Goal: Information Seeking & Learning: Check status

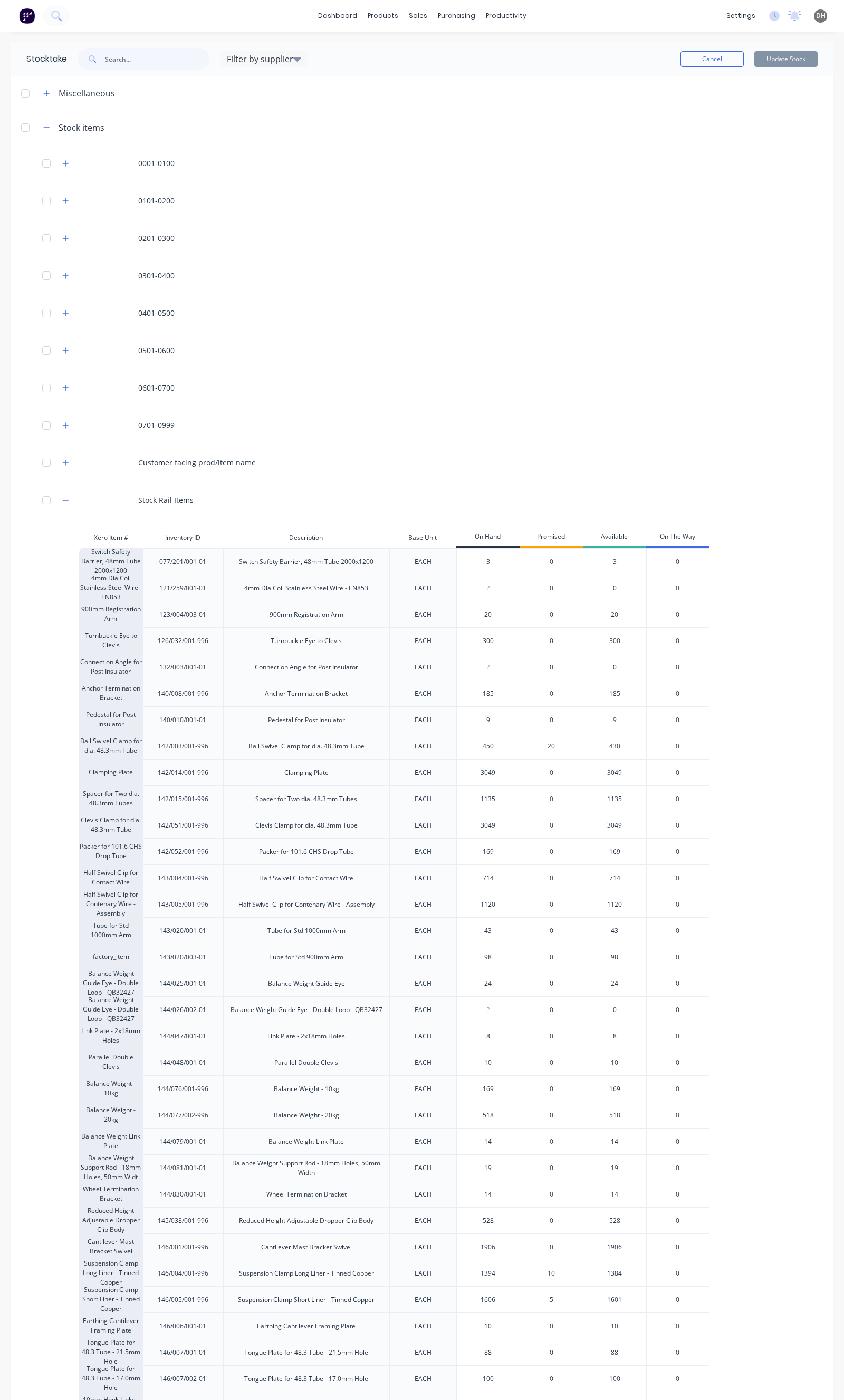
scroll to position [1, 0]
click at [143, 58] on input "text" at bounding box center [157, 58] width 105 height 21
click at [396, 39] on link "Product Catalogue" at bounding box center [430, 48] width 140 height 21
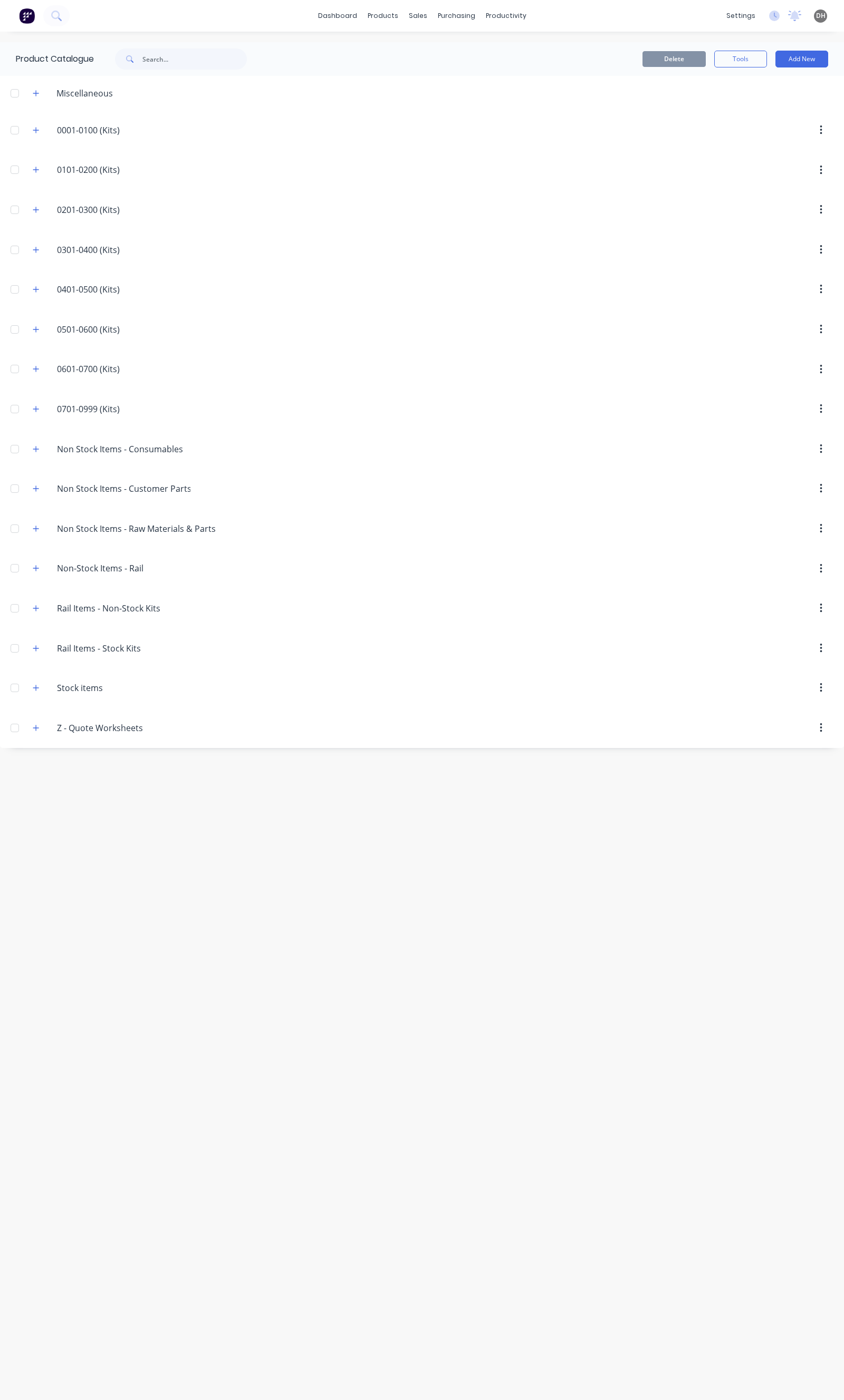
click at [107, 934] on div "Product Catalogue Delete Tools Add New Miscellaneous 0001-0100.(Kits) 0001-0100…" at bounding box center [422, 716] width 844 height 1347
click at [37, 652] on icon "button" at bounding box center [36, 648] width 6 height 8
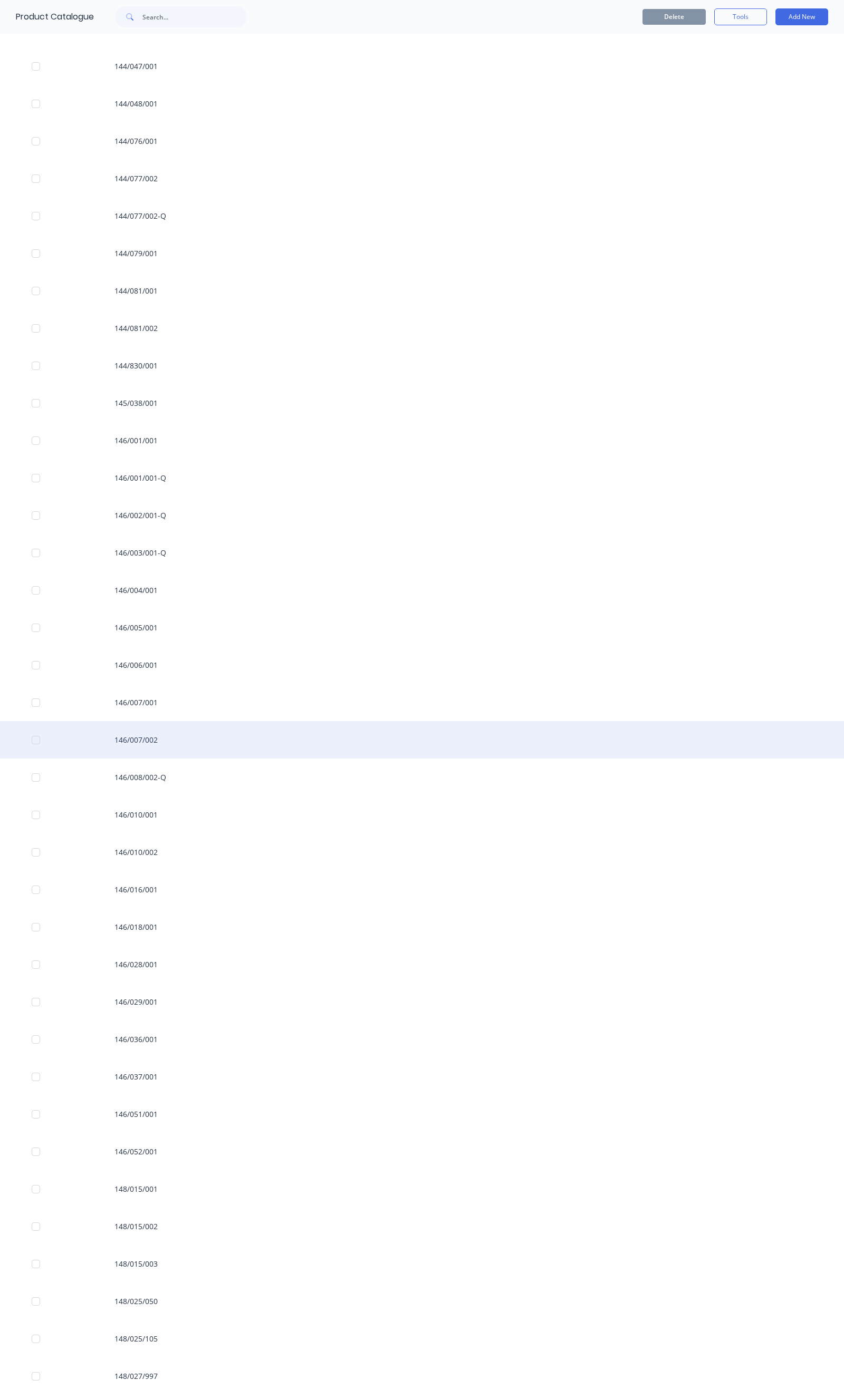
scroll to position [2225, 0]
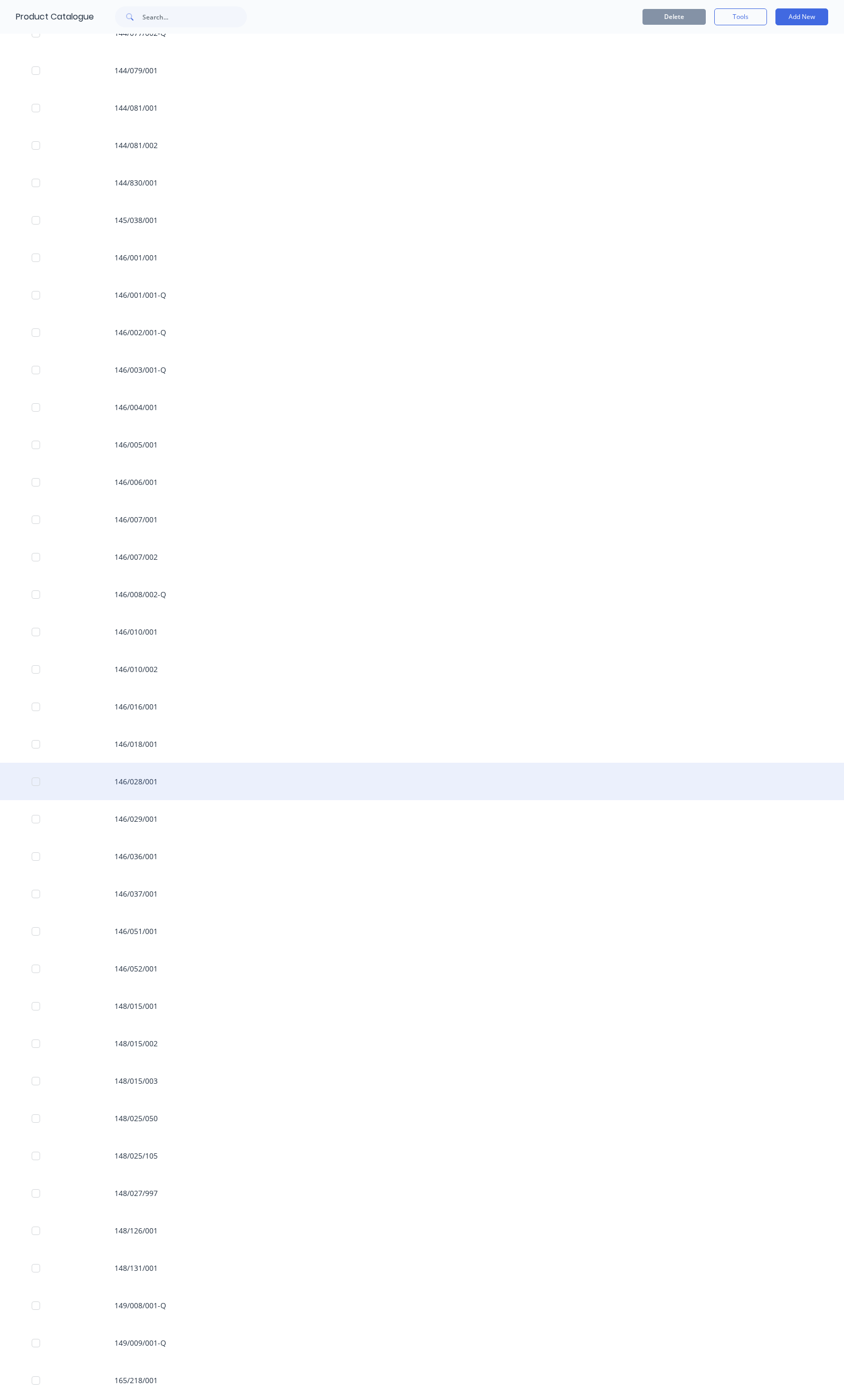
click at [143, 786] on div "146/028/001" at bounding box center [422, 781] width 844 height 37
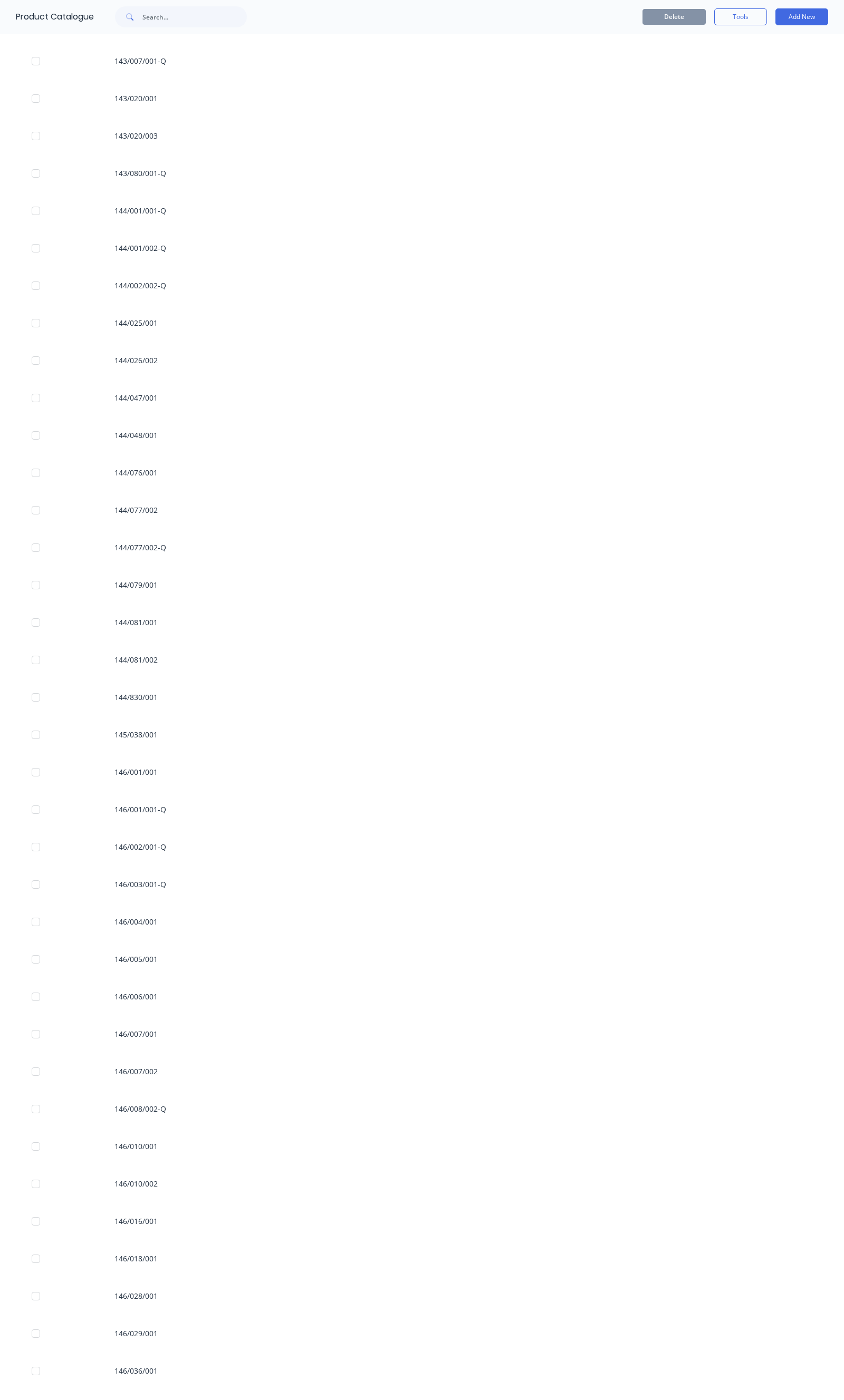
scroll to position [1756, 0]
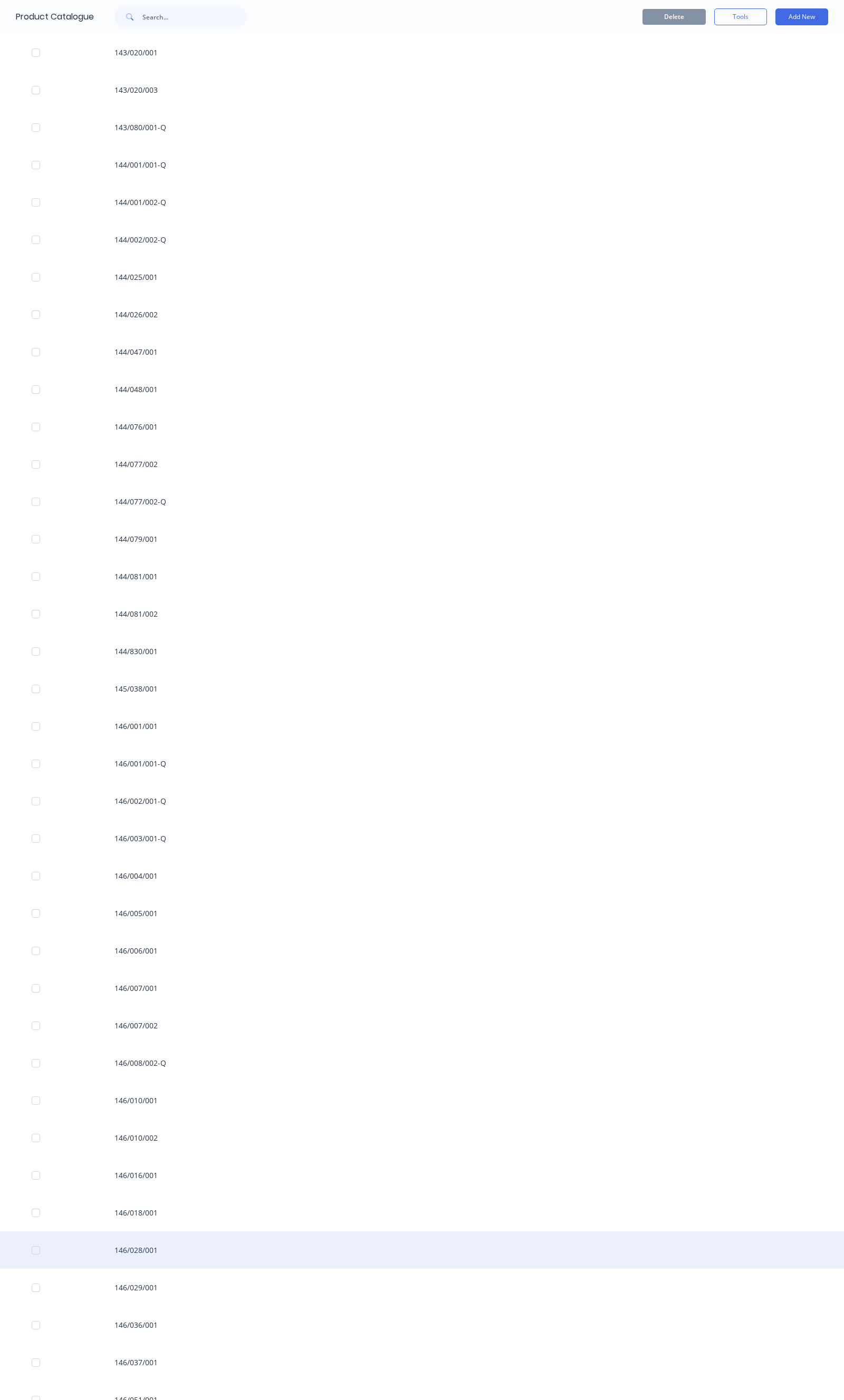
click at [153, 1257] on div "146/028/001" at bounding box center [422, 1250] width 844 height 37
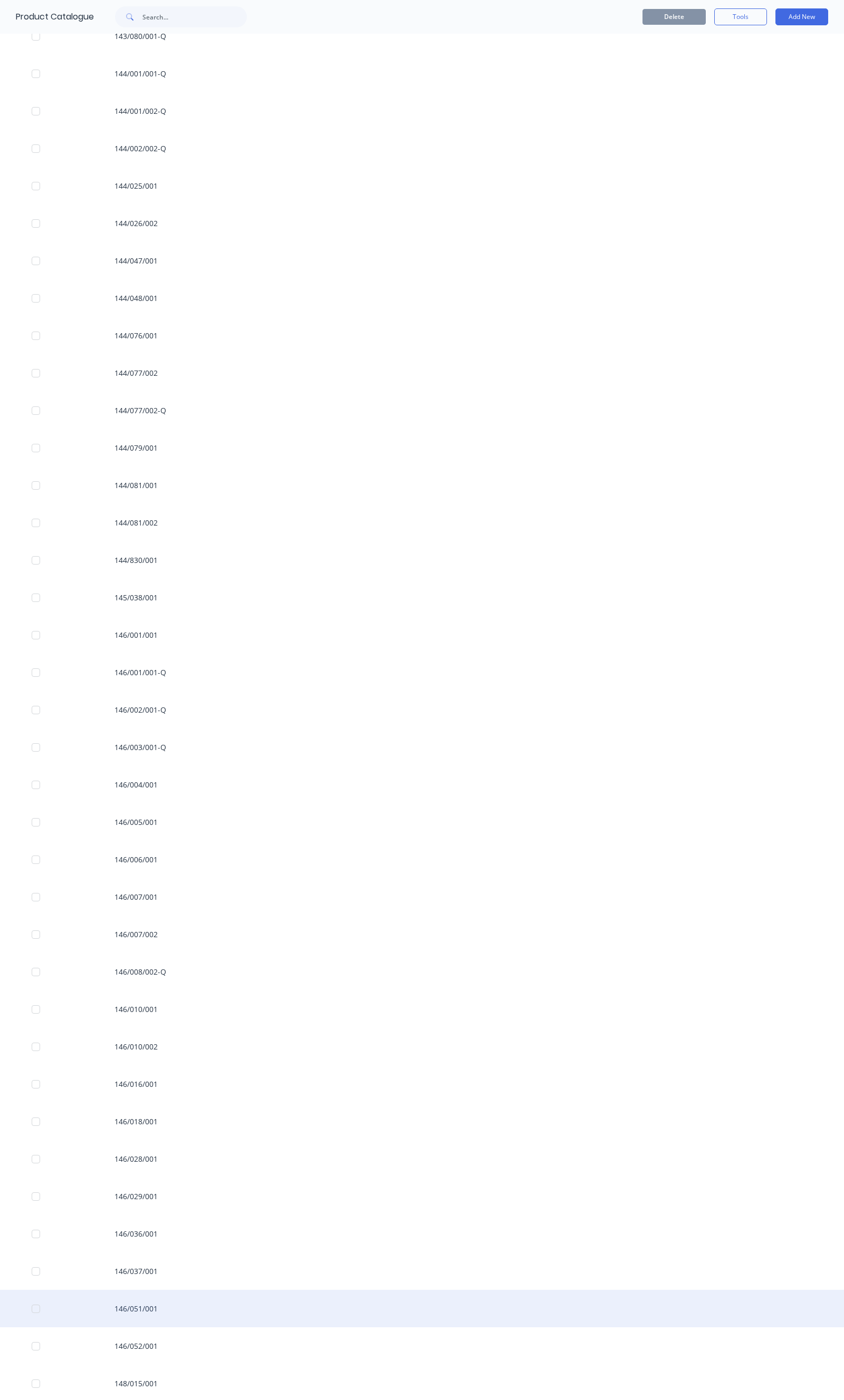
scroll to position [1932, 0]
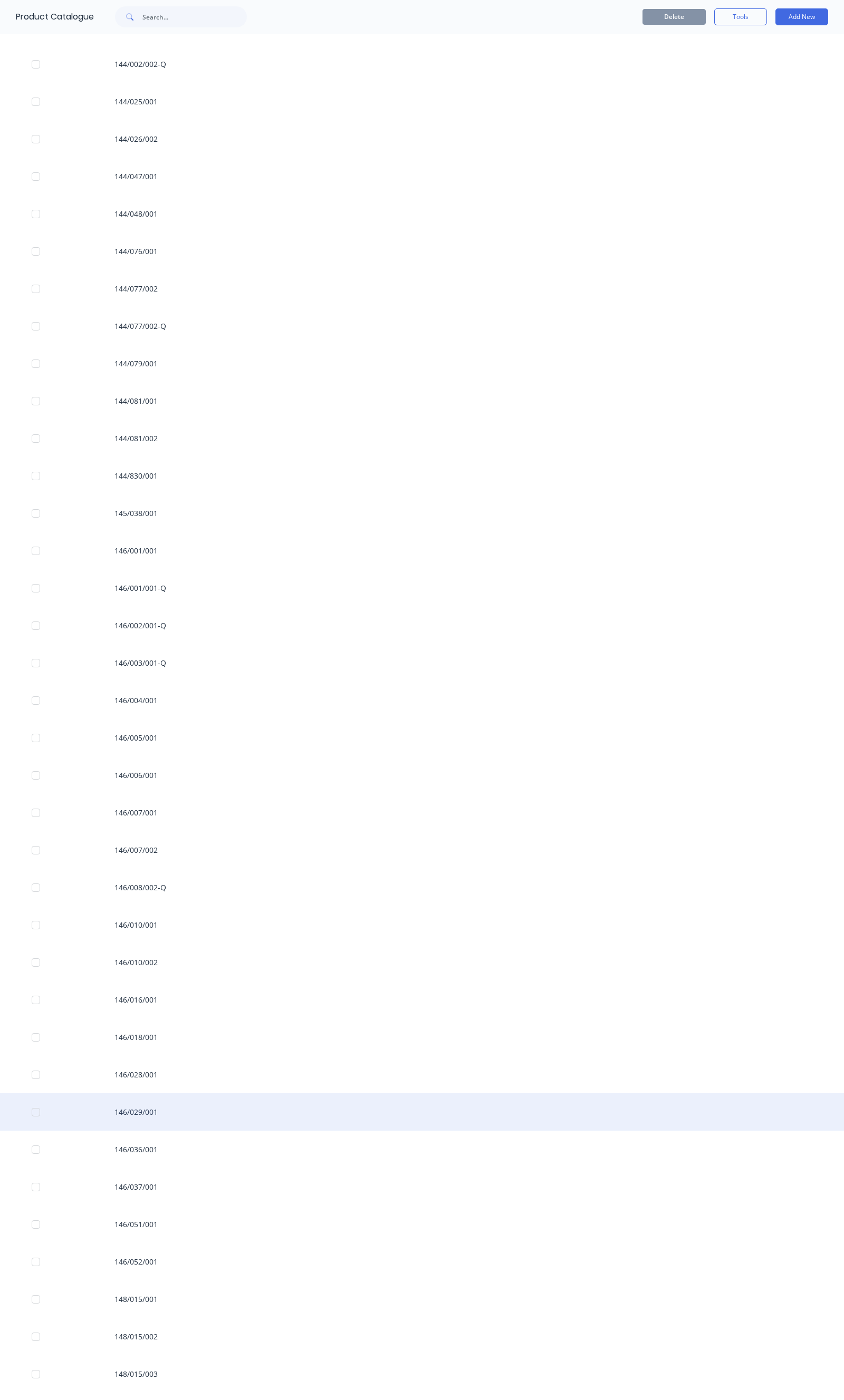
click at [159, 1124] on div "146/029/001" at bounding box center [422, 1112] width 844 height 37
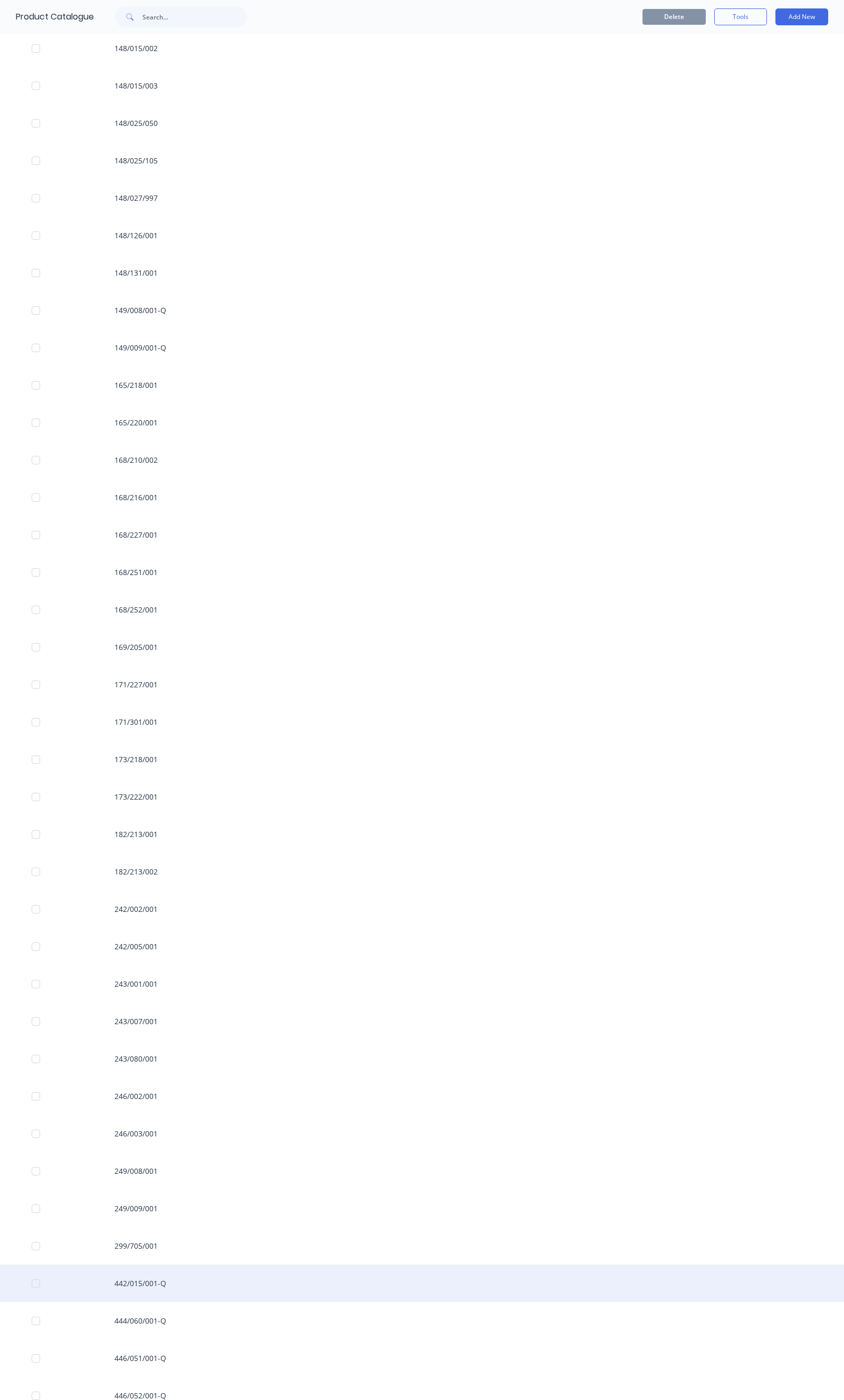
scroll to position [3221, 0]
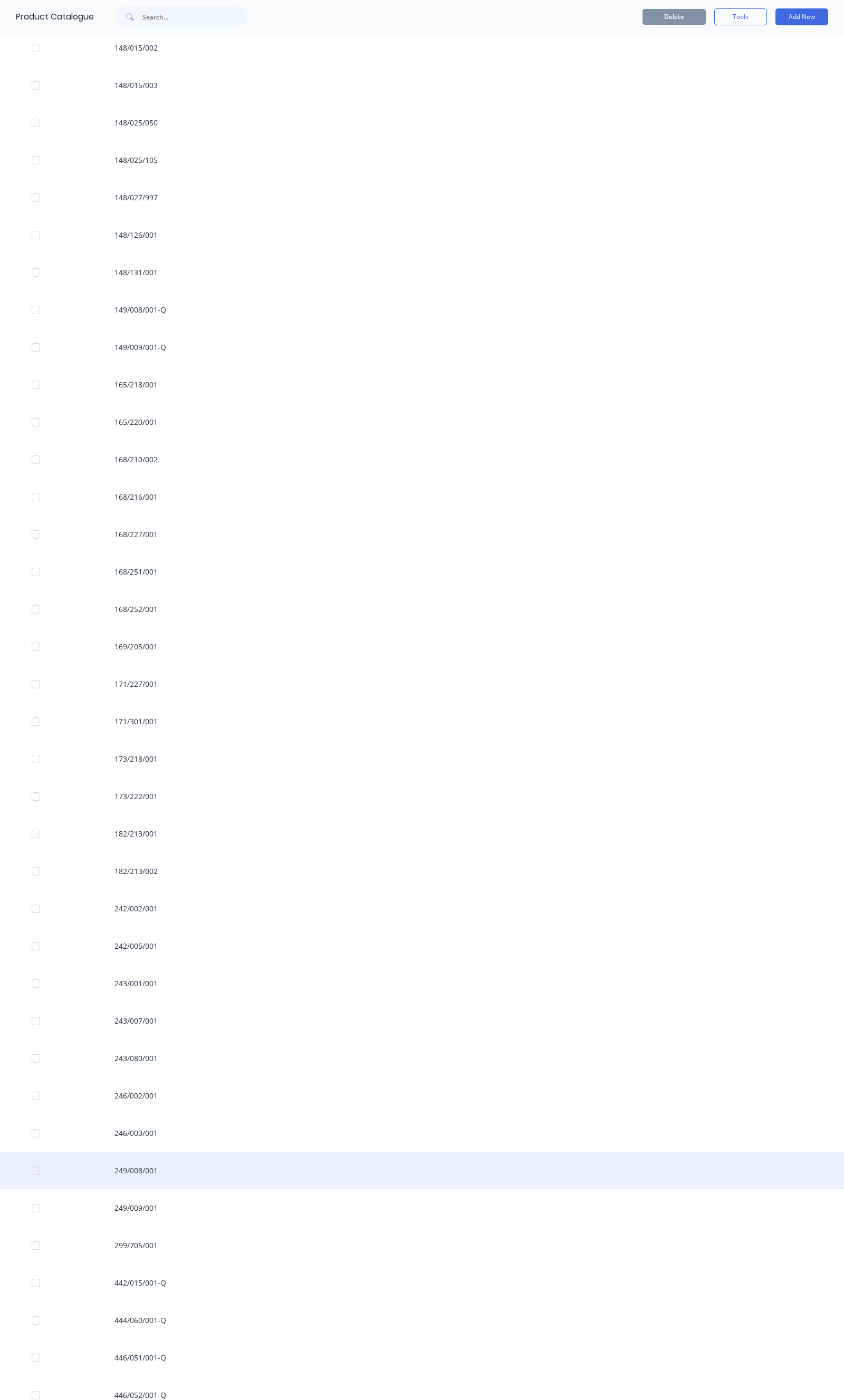
click at [145, 1168] on div "249/008/001" at bounding box center [422, 1170] width 844 height 37
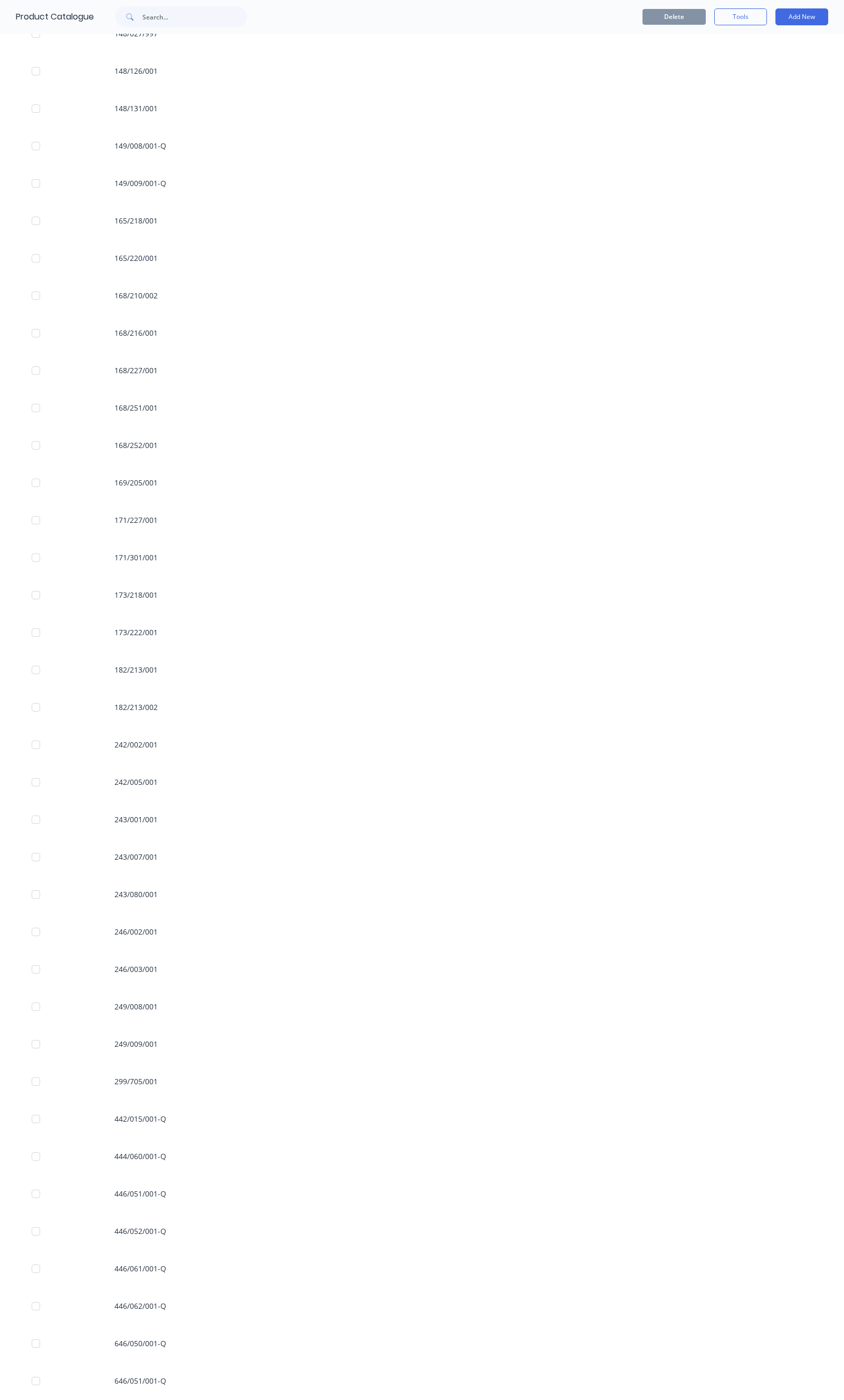
scroll to position [3549, 0]
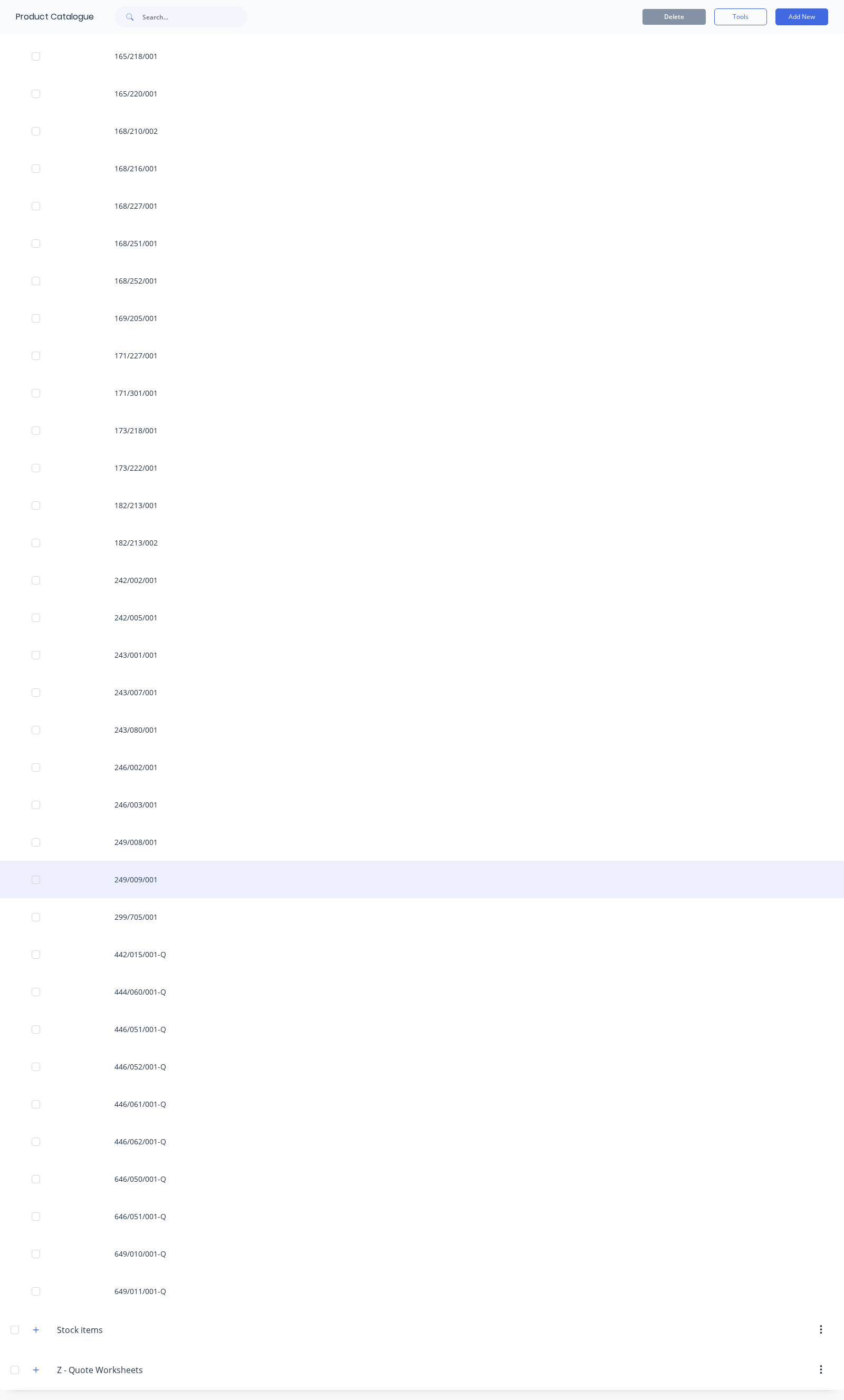
click at [145, 869] on div "249/009/001" at bounding box center [422, 879] width 844 height 37
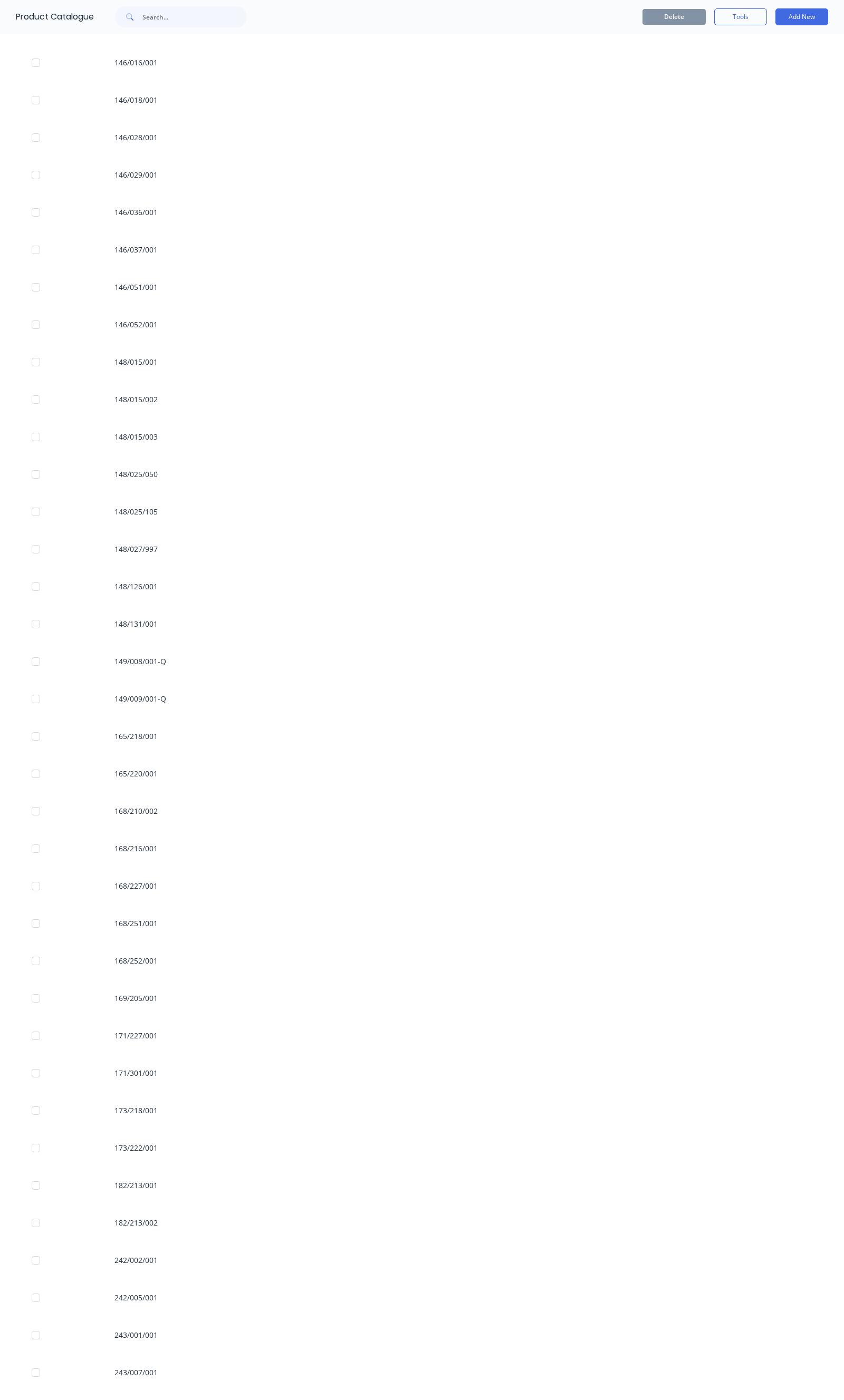
scroll to position [3221, 0]
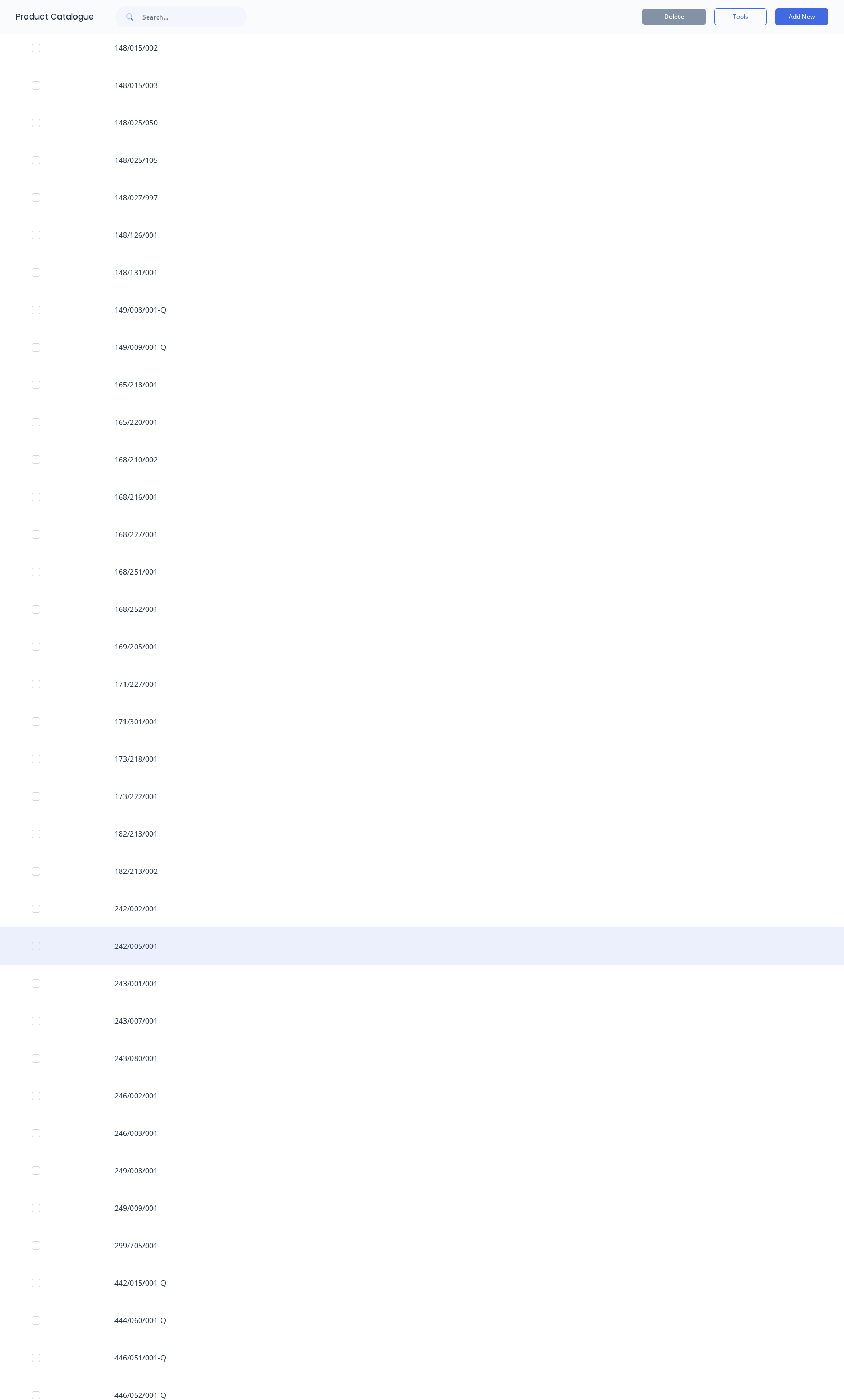
click at [154, 947] on div "242/005/001" at bounding box center [422, 945] width 844 height 37
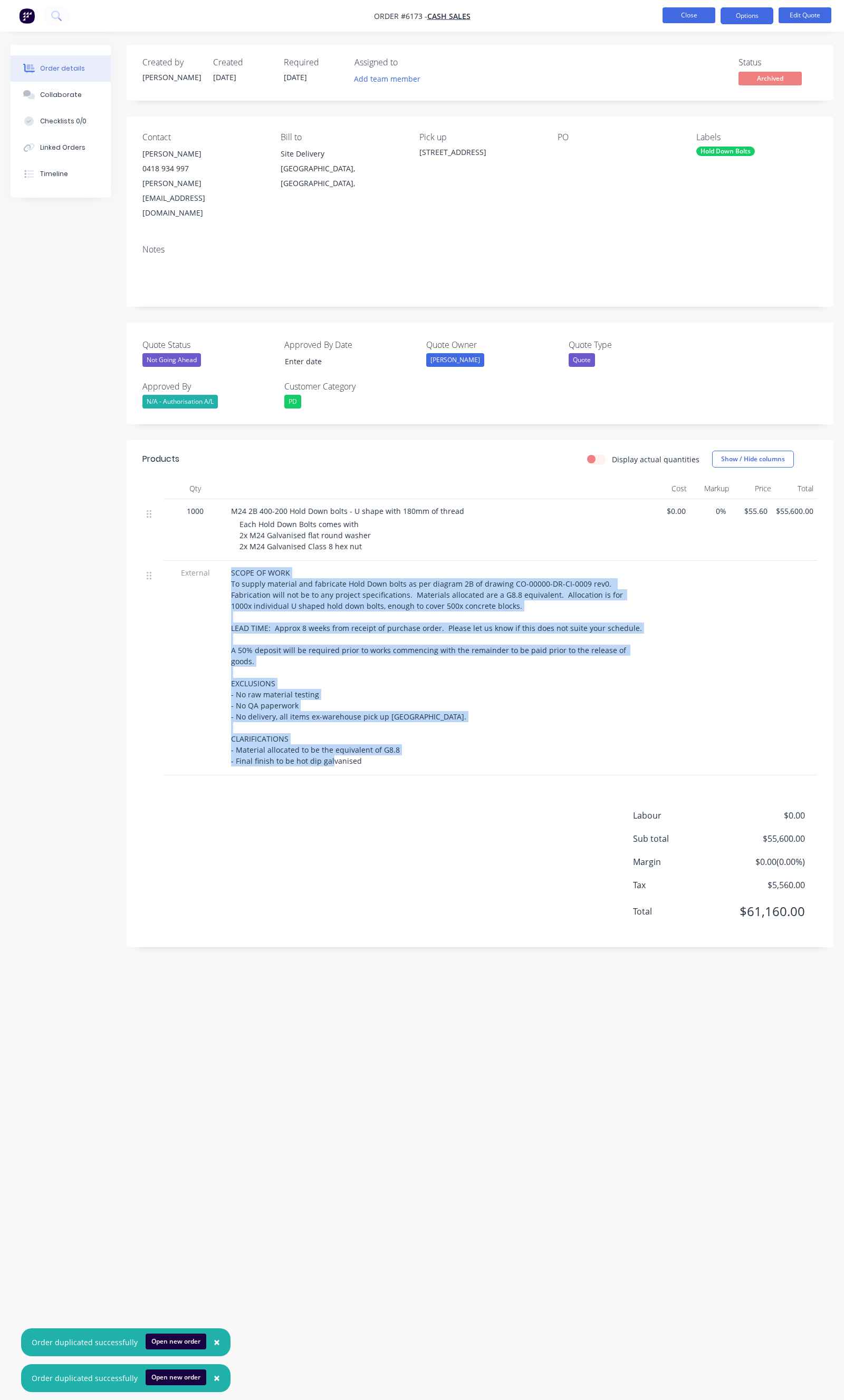
click at [704, 20] on button "Close" at bounding box center [688, 15] width 53 height 16
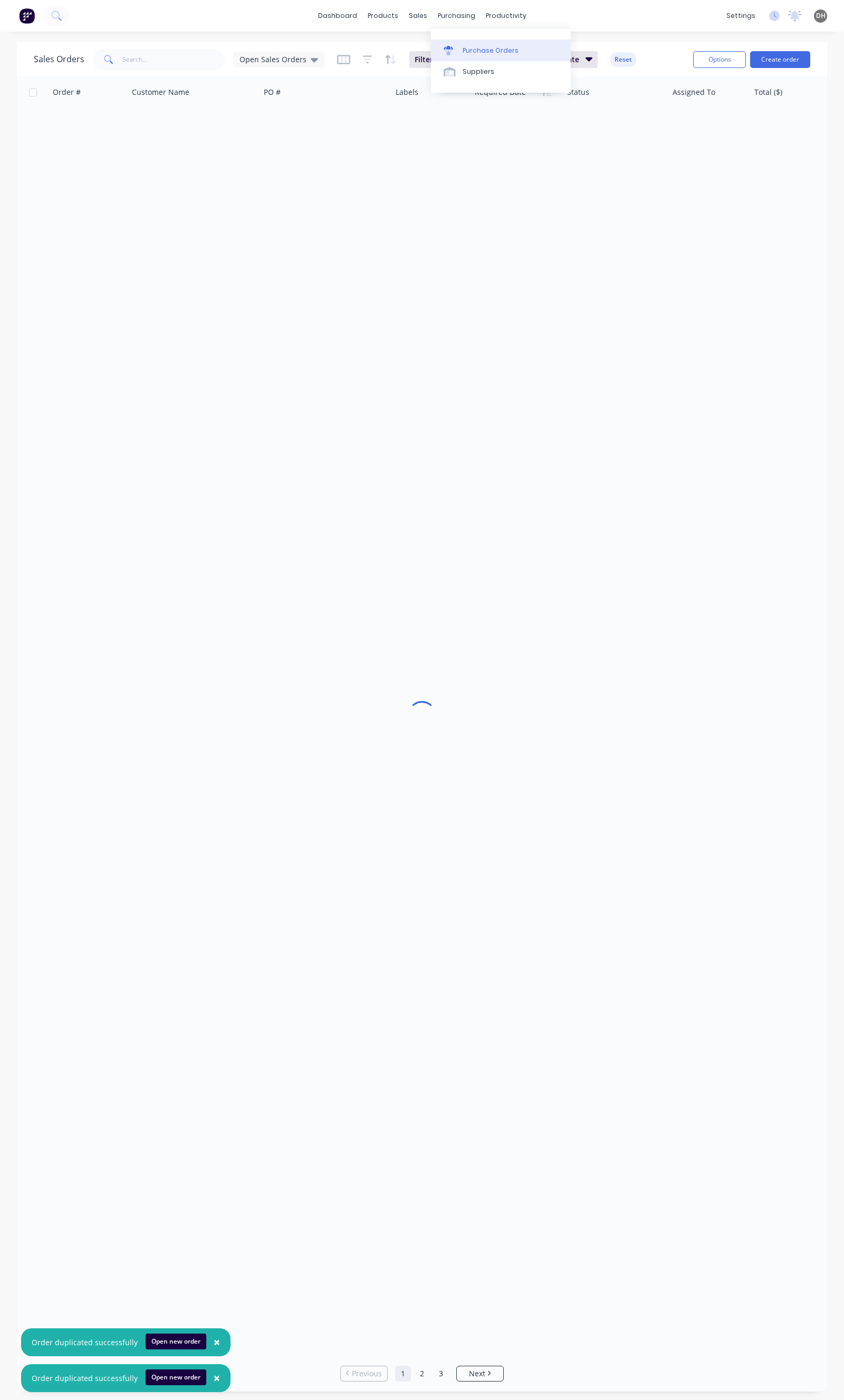
click at [458, 54] on div at bounding box center [451, 51] width 16 height 10
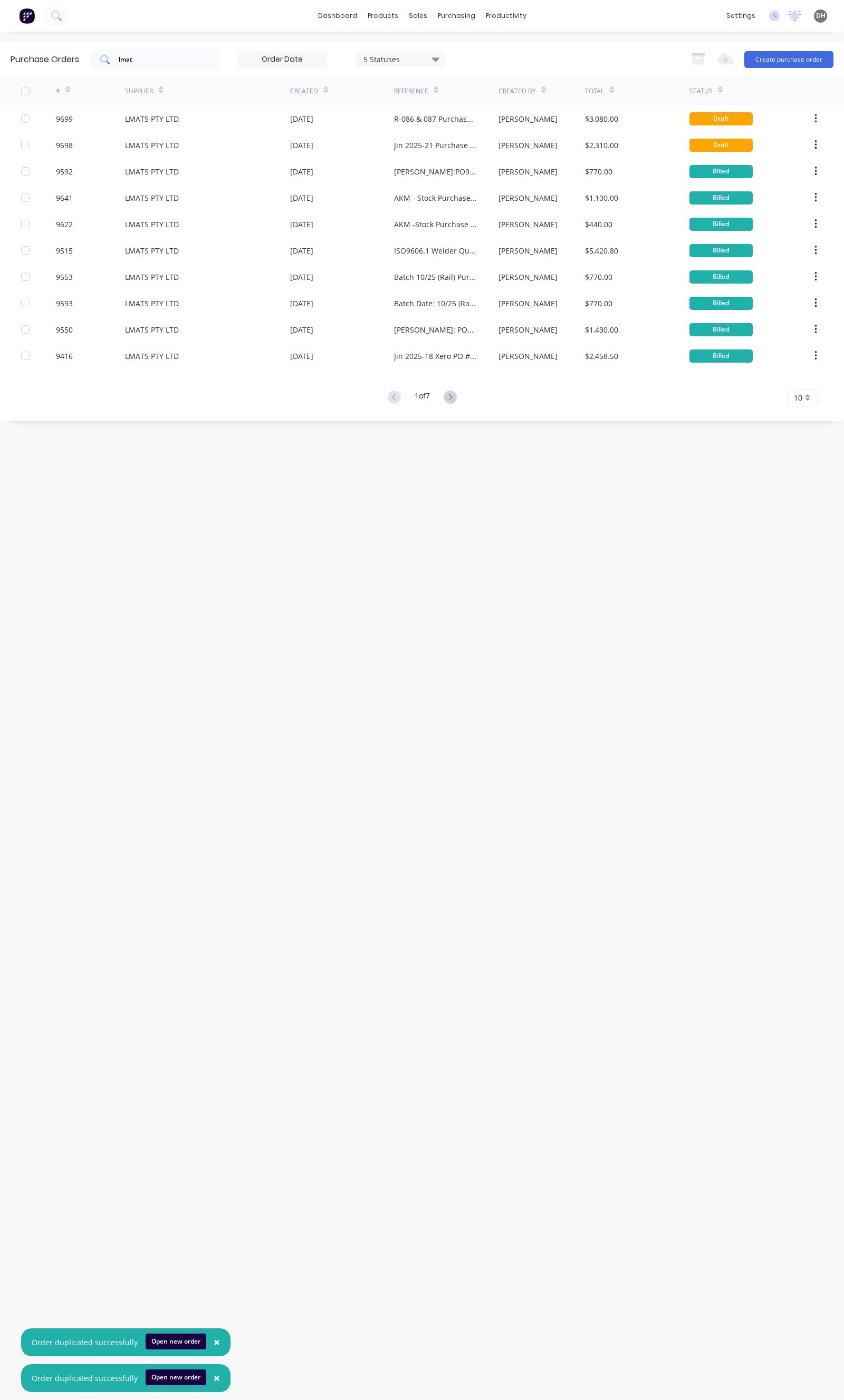
click at [194, 58] on input "lmat" at bounding box center [161, 59] width 88 height 11
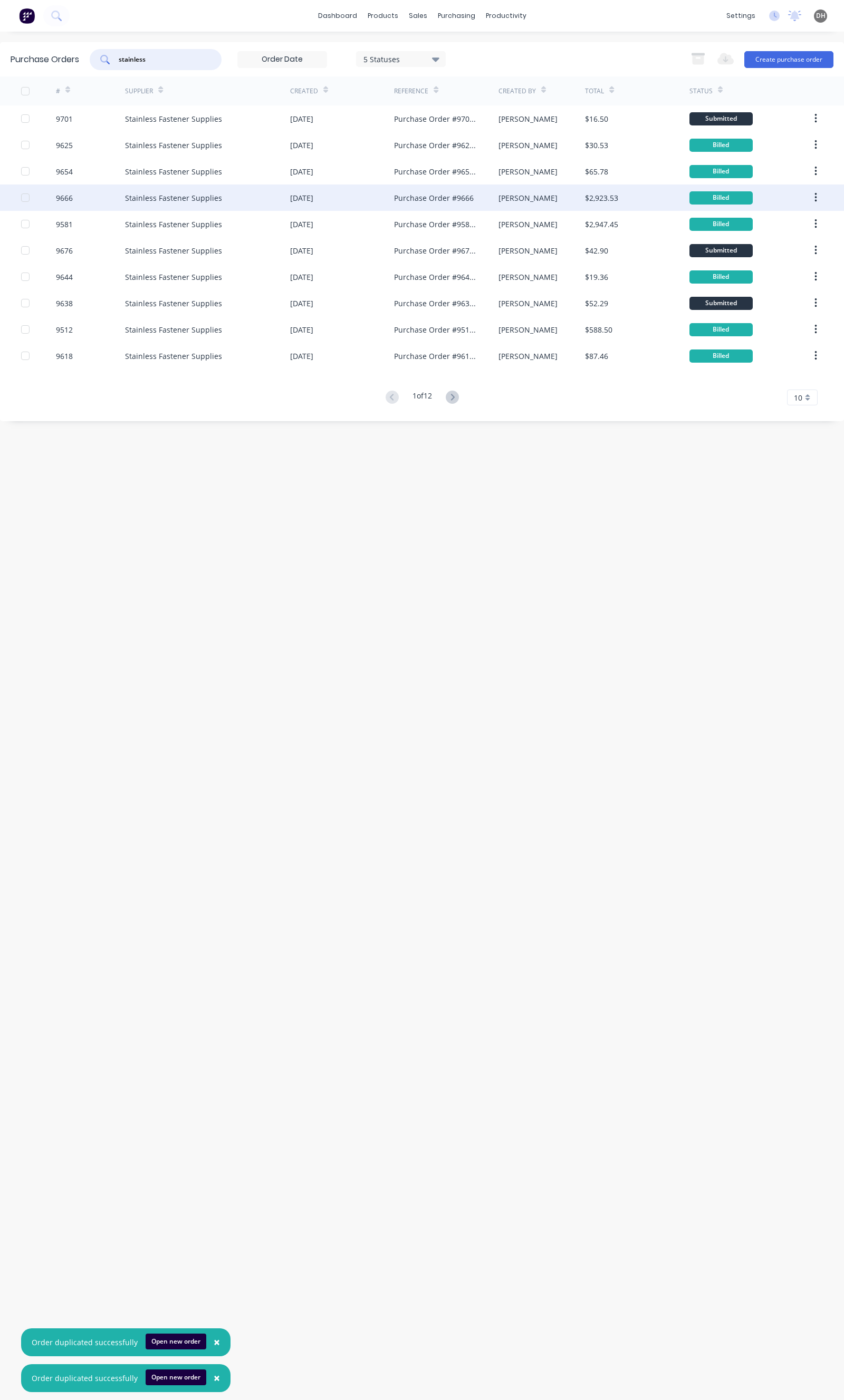
type input "stainless"
click at [313, 194] on div "11 Sep 2025" at bounding box center [301, 198] width 23 height 11
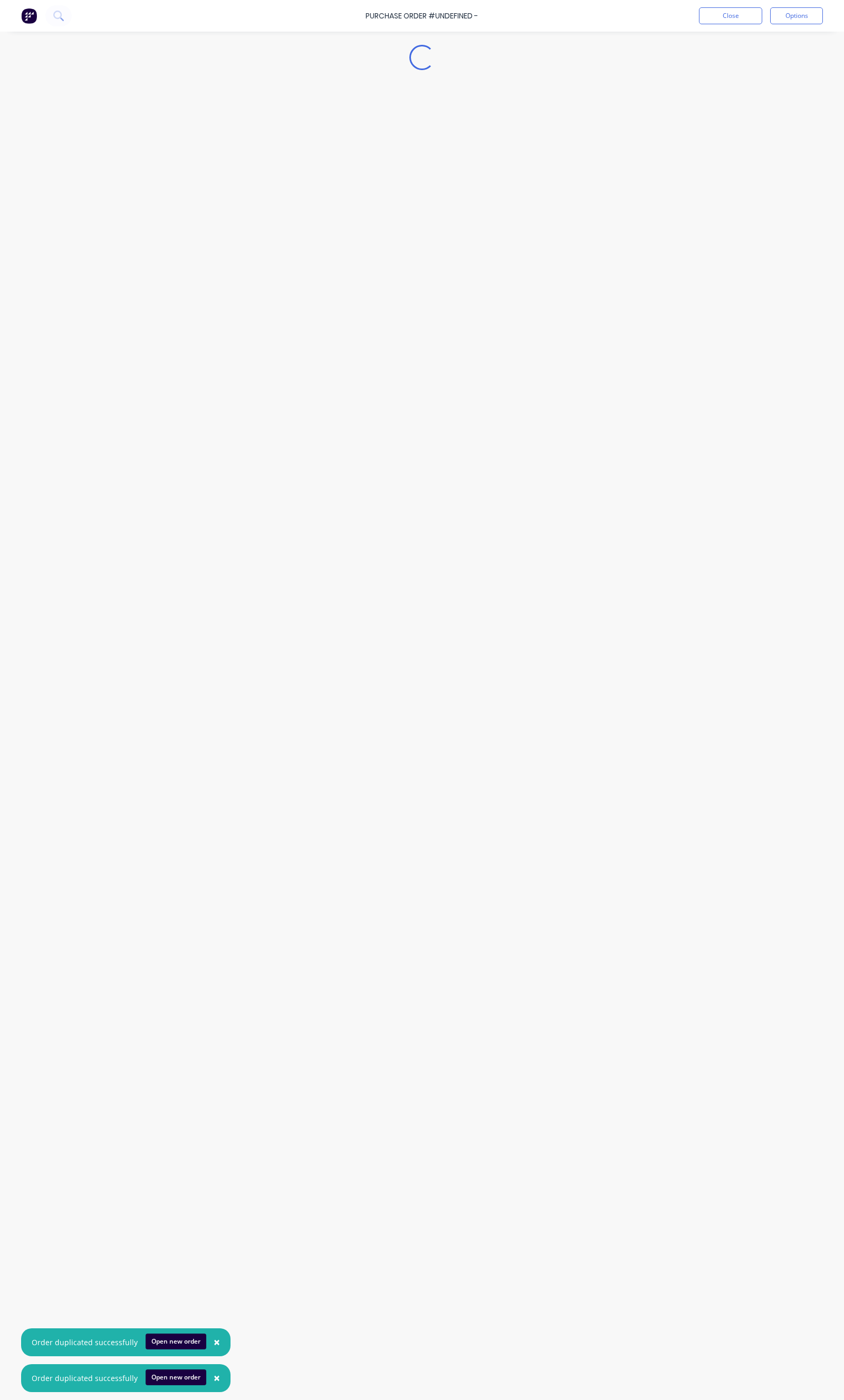
type textarea "x"
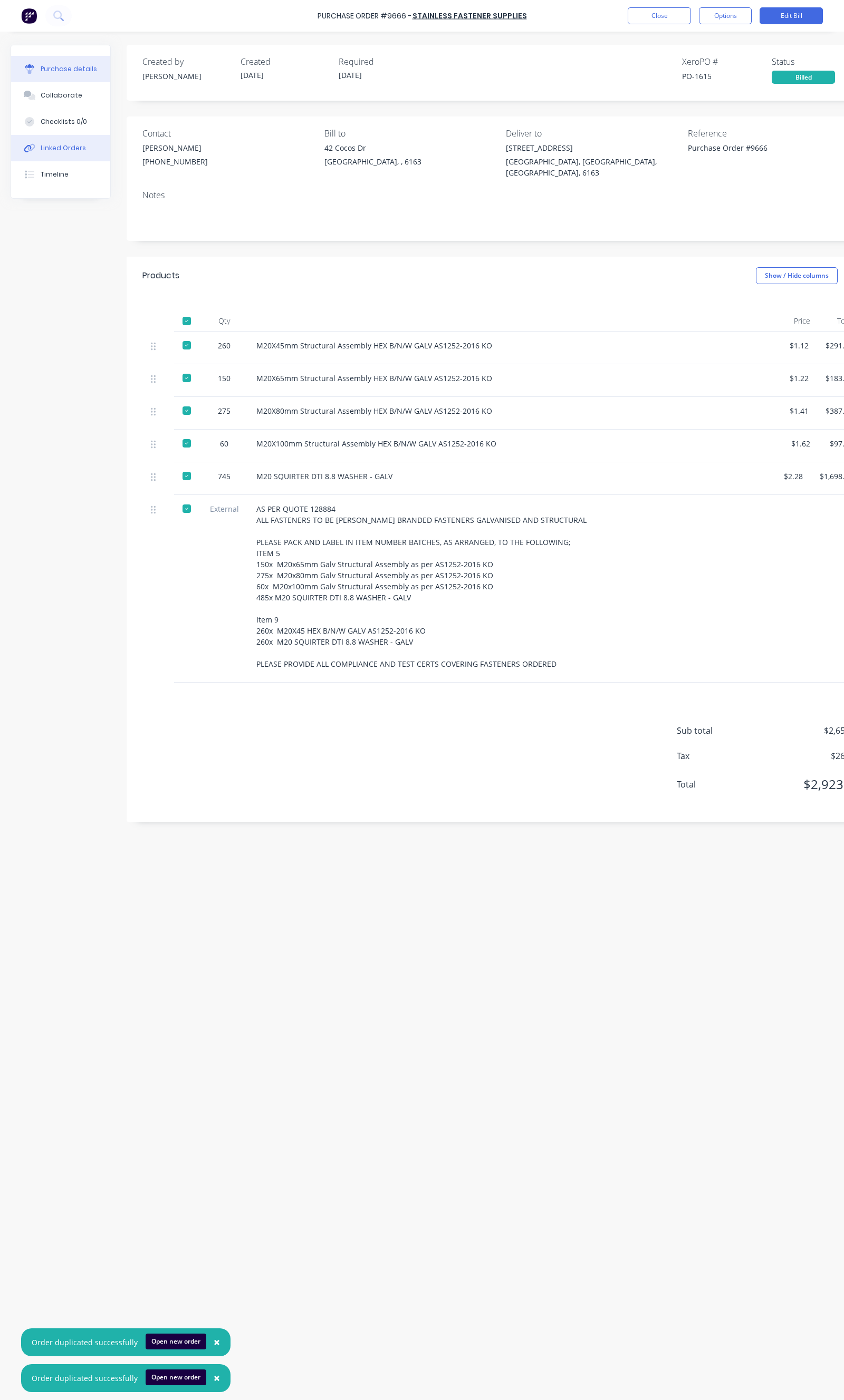
click at [91, 145] on button "Linked Orders" at bounding box center [60, 148] width 99 height 27
